Goal: Browse casually: Explore the website without a specific task or goal

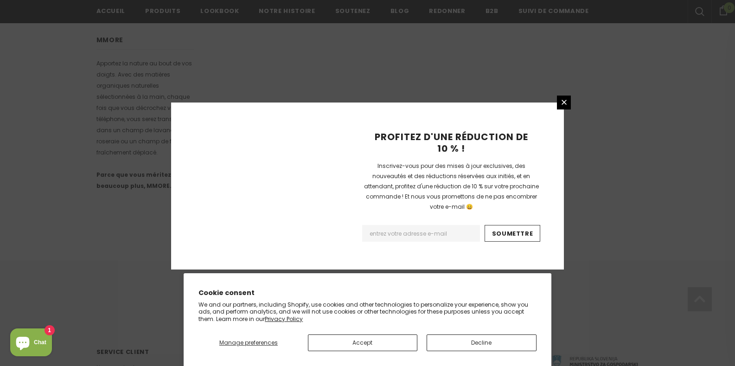
scroll to position [607, 0]
